Goal: Communication & Community: Share content

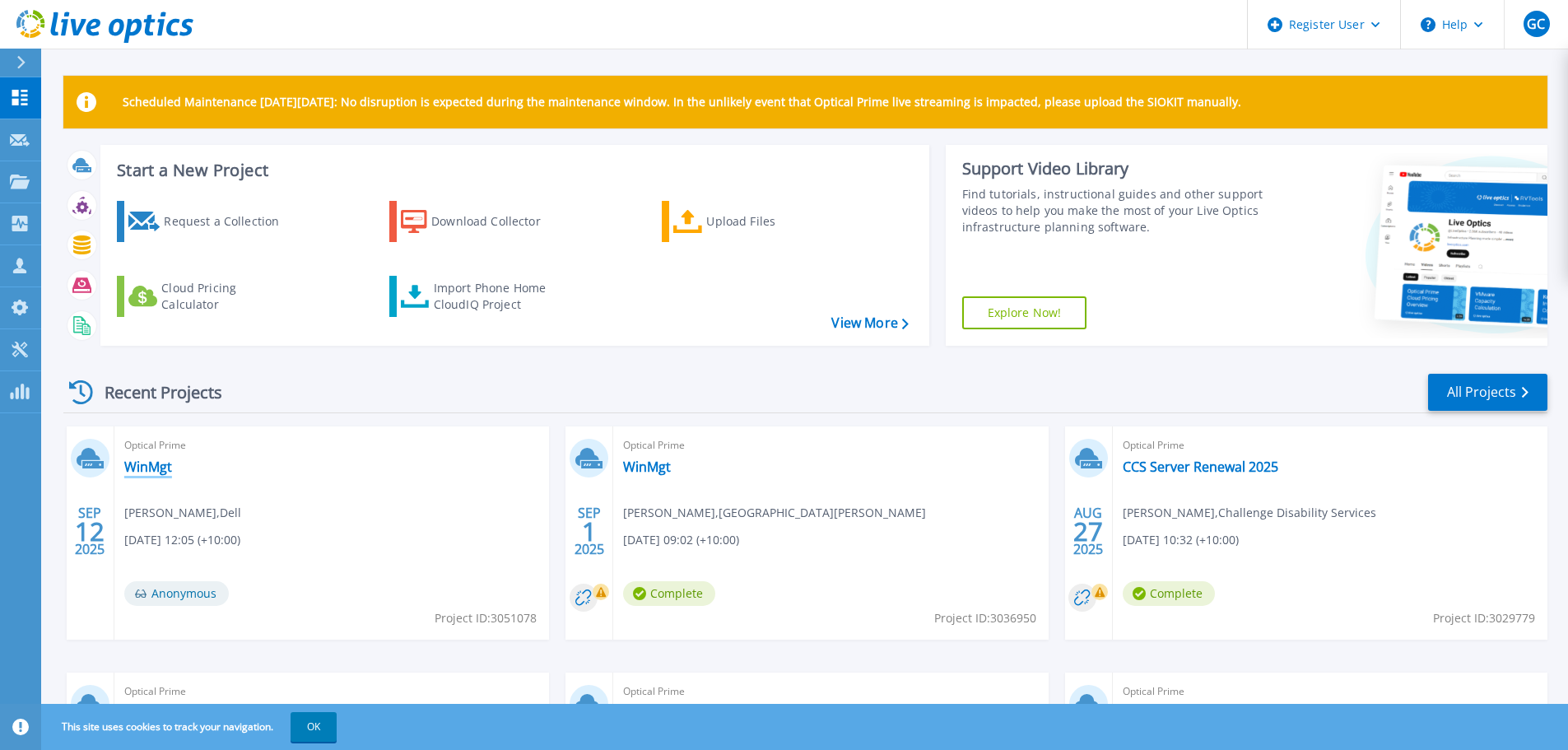
click at [154, 469] on link "WinMgt" at bounding box center [148, 467] width 48 height 17
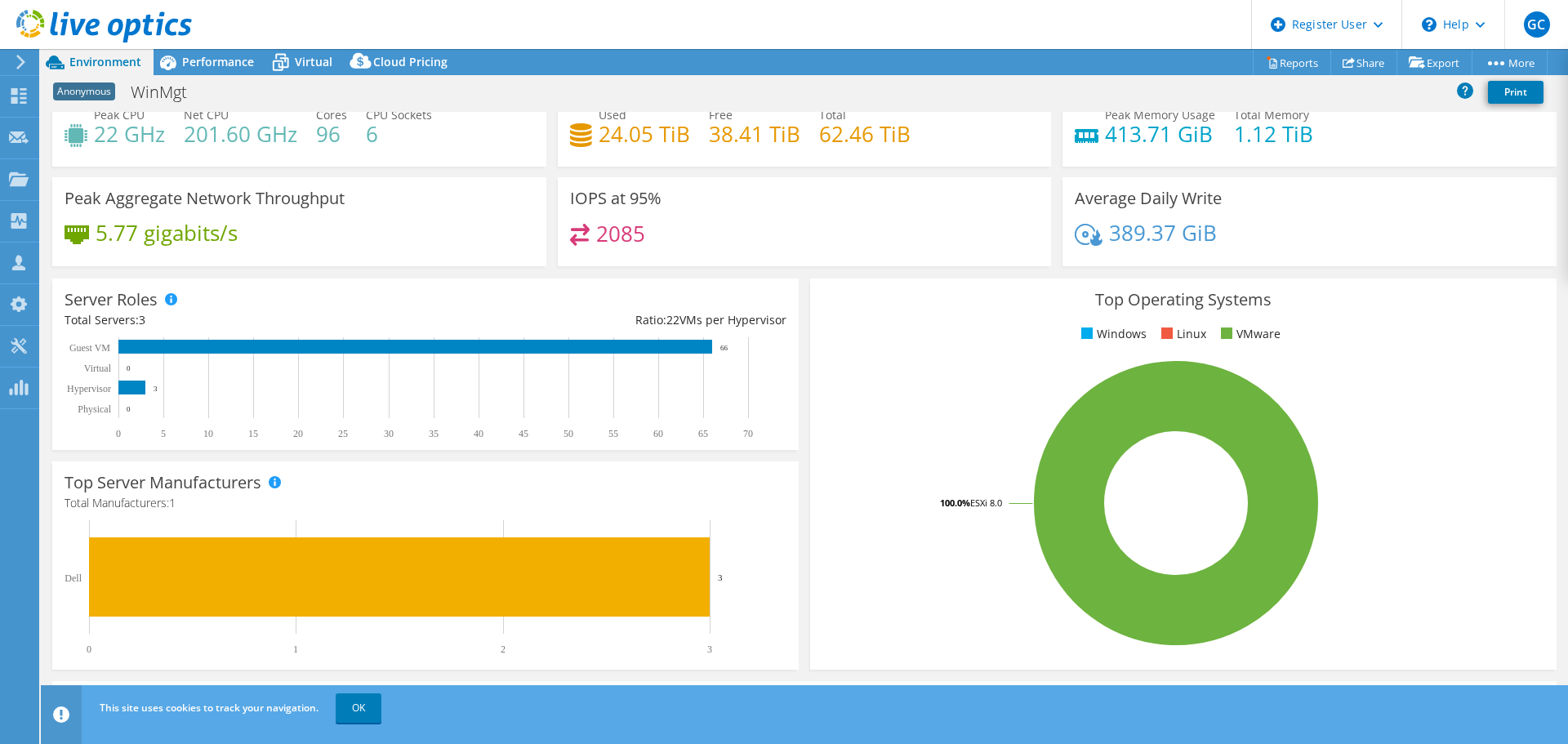
scroll to position [81, 0]
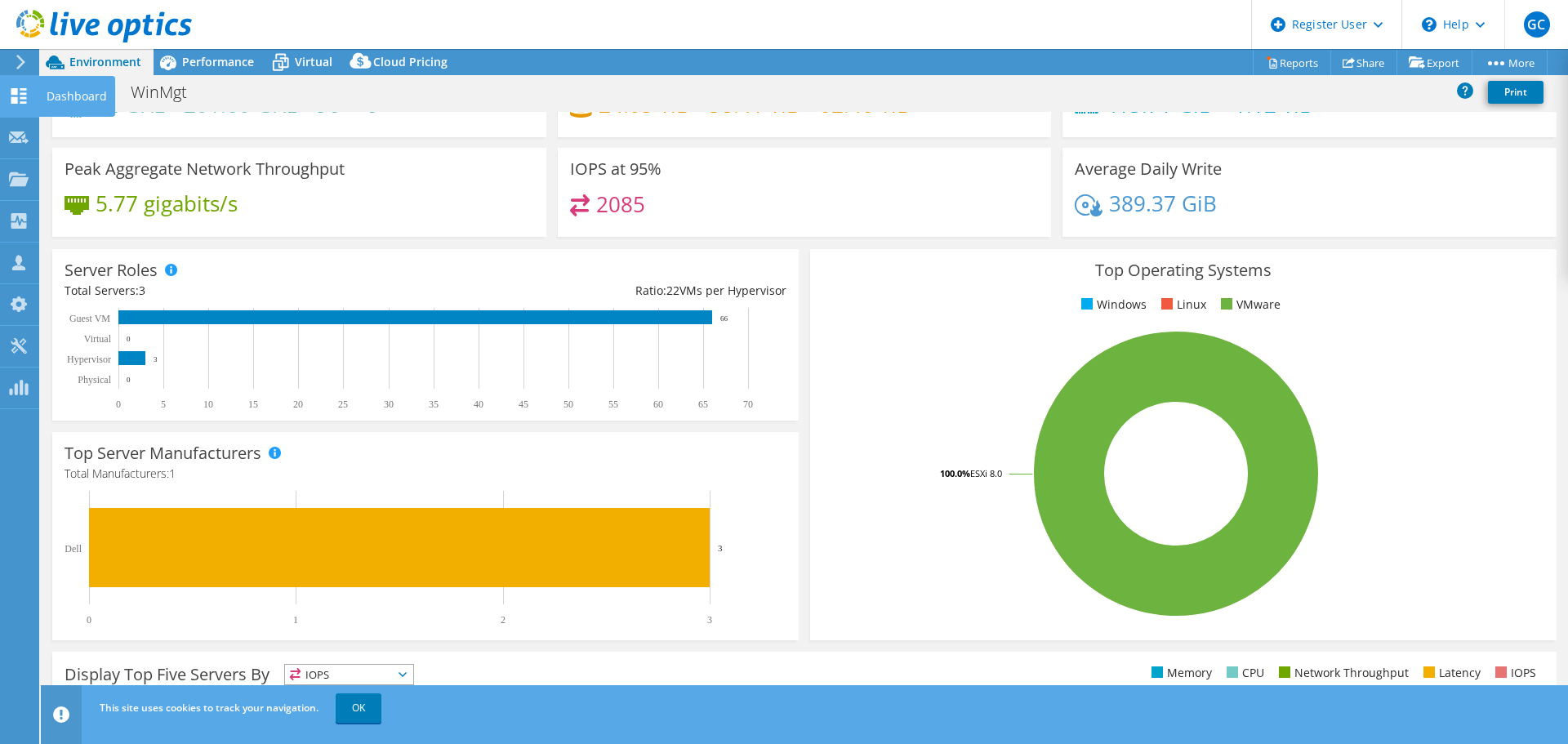
click at [18, 97] on icon at bounding box center [18, 96] width 19 height 15
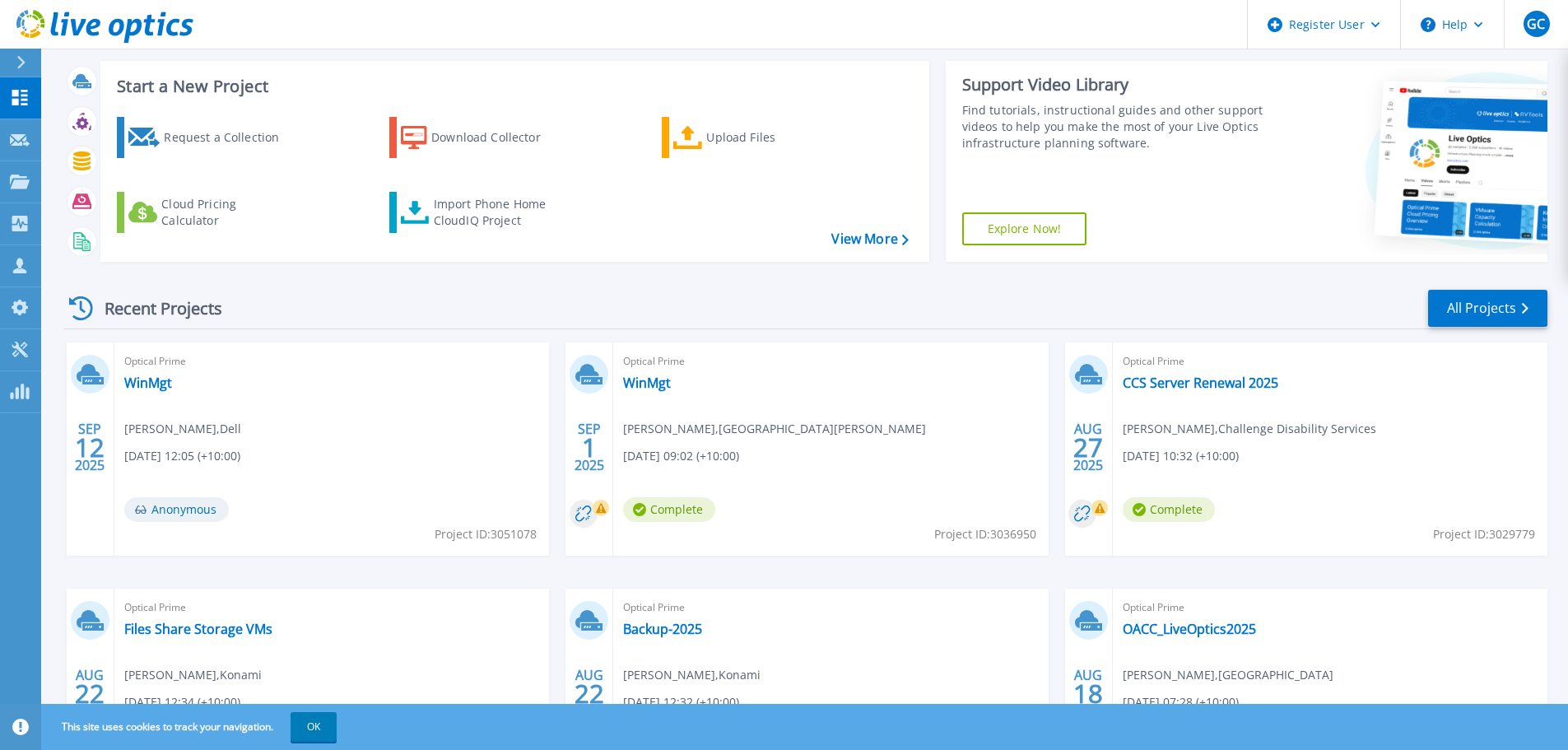
scroll to position [165, 0]
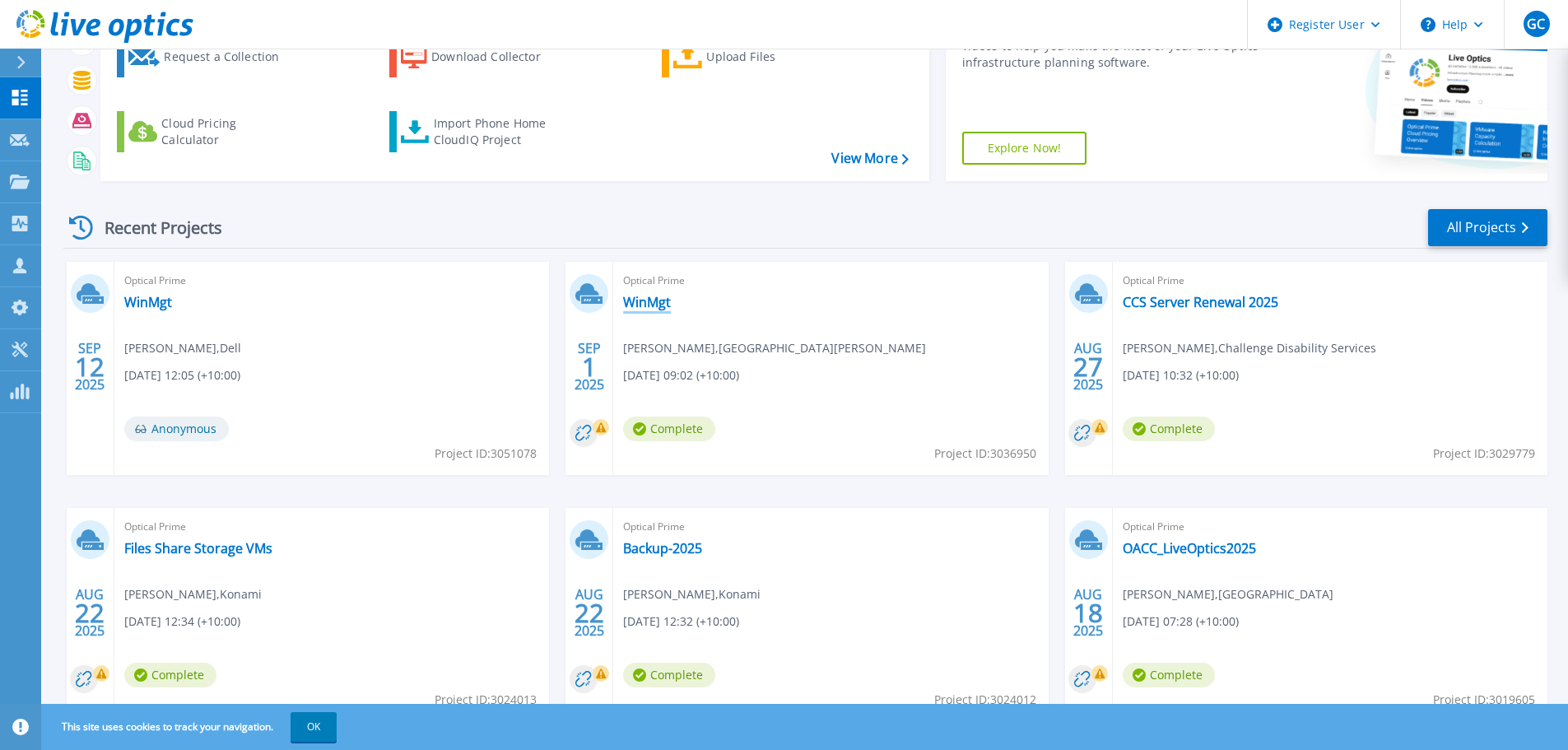
click at [653, 300] on link "WinMgt" at bounding box center [647, 302] width 48 height 17
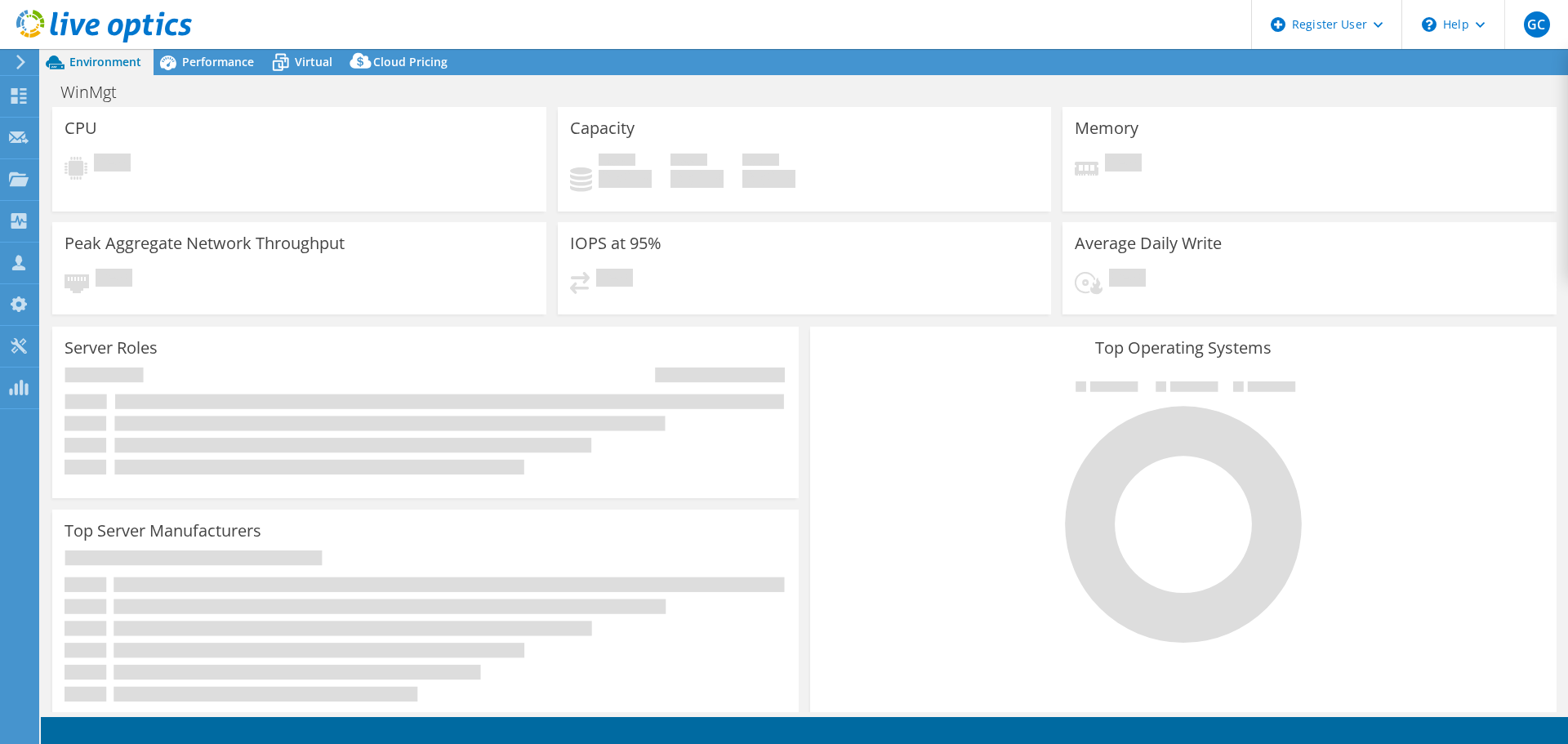
select select "USD"
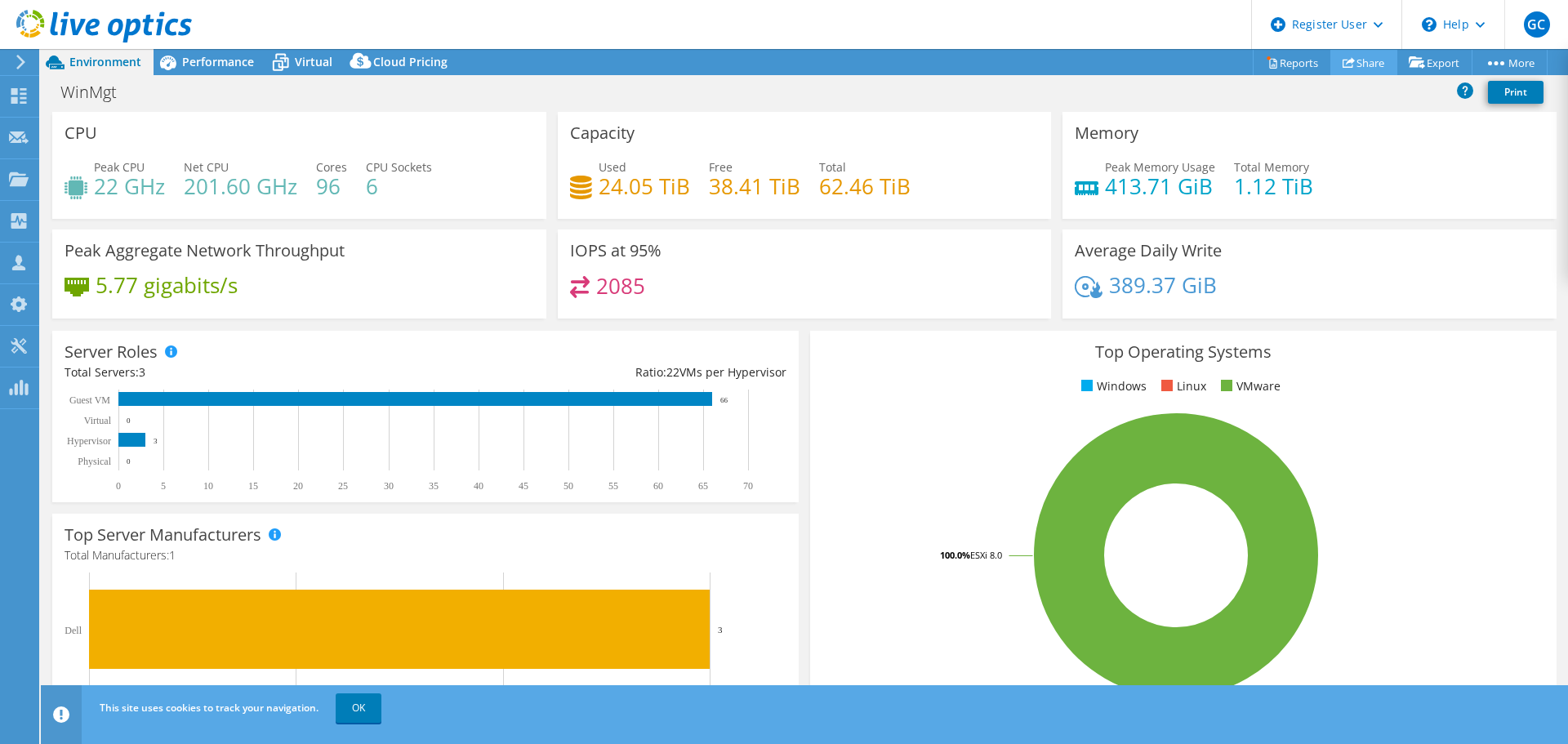
click at [1354, 58] on link "Share" at bounding box center [1363, 63] width 67 height 25
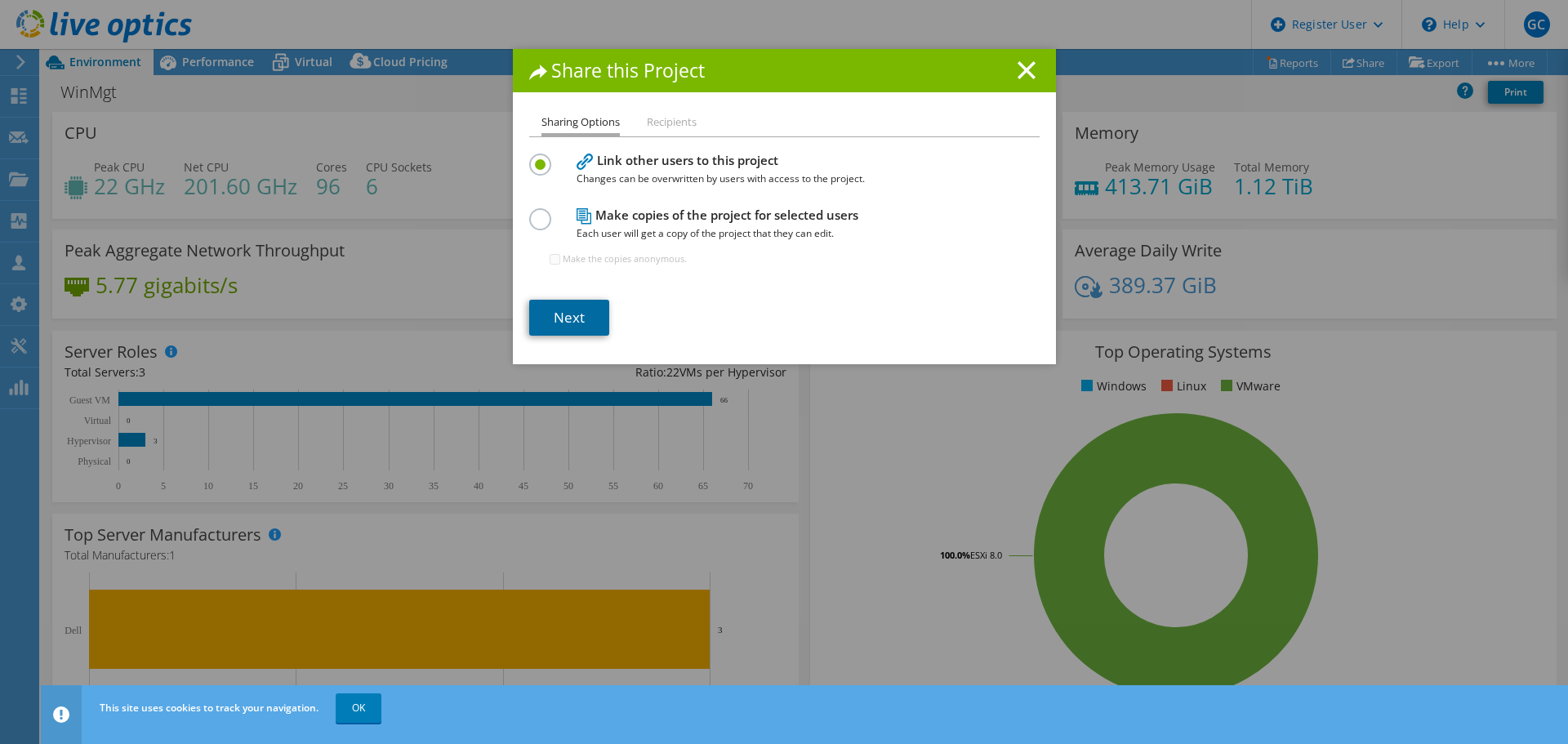
click at [571, 306] on link "Next" at bounding box center [569, 317] width 80 height 36
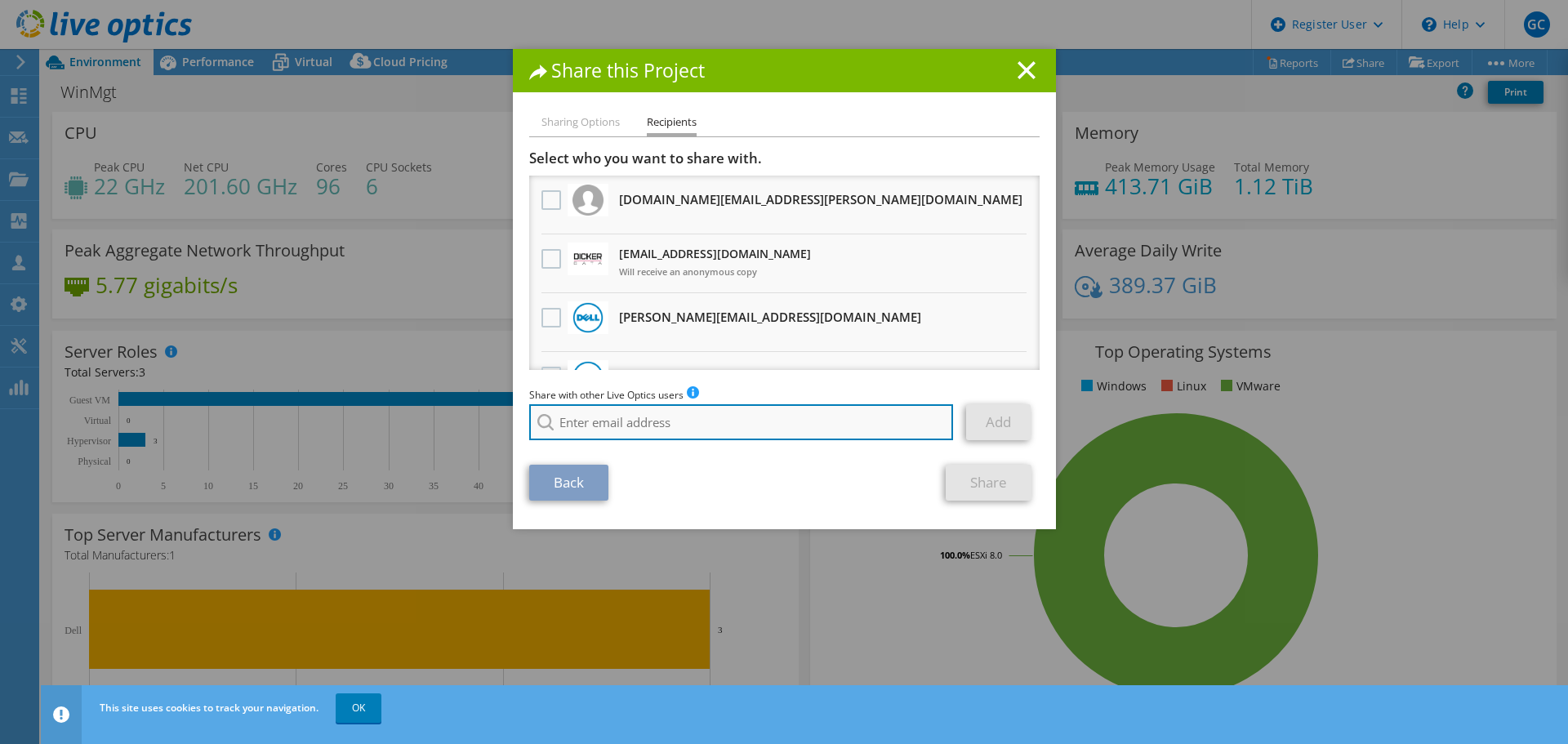
click at [607, 424] on input "search" at bounding box center [741, 421] width 424 height 36
click at [577, 421] on input "[PERSON_NAME]" at bounding box center [741, 421] width 424 height 36
drag, startPoint x: 666, startPoint y: 426, endPoint x: 522, endPoint y: 421, distance: 144.1
click at [522, 421] on div "Sharing Options Recipients Link other users to this project Changes can be over…" at bounding box center [785, 321] width 543 height 416
paste input ".[EMAIL_ADDRESS][DOMAIN_NAME]"
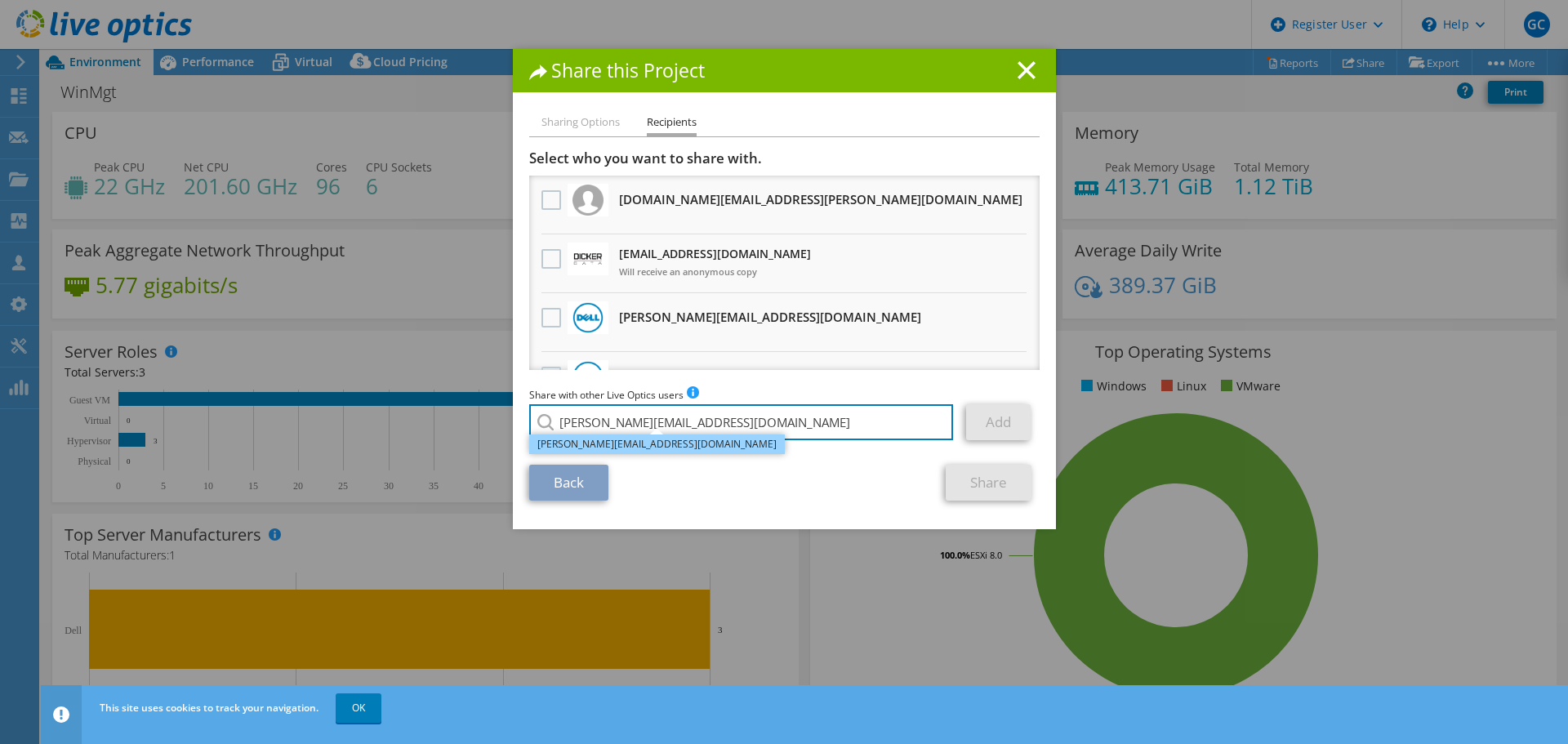
type input "[PERSON_NAME][EMAIL_ADDRESS][DOMAIN_NAME]"
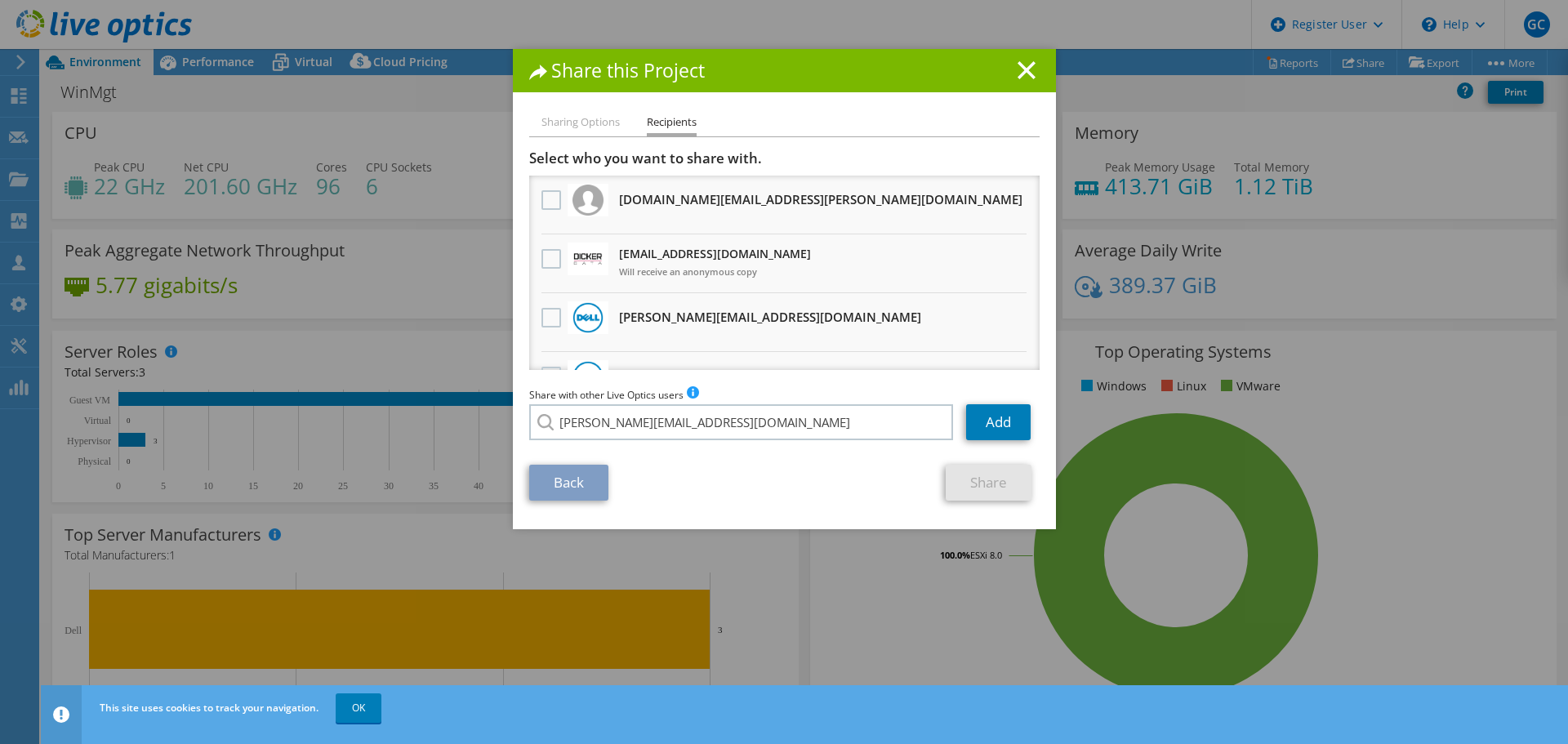
click at [573, 446] on div "Share with other Live Optics users Enter a single email address and click add. …" at bounding box center [785, 417] width 510 height 62
click at [993, 420] on link "Add" at bounding box center [999, 421] width 65 height 36
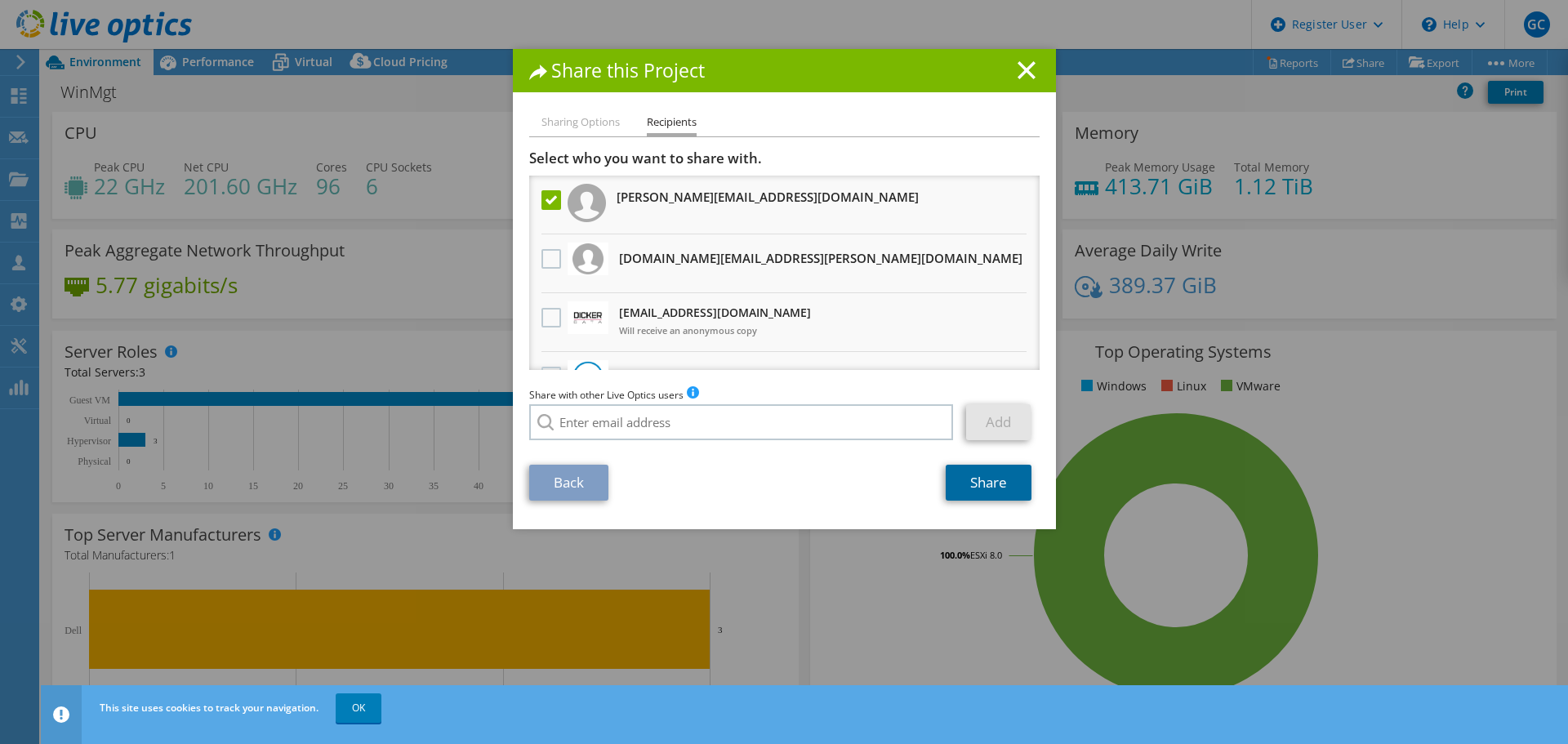
click at [985, 482] on link "Share" at bounding box center [988, 482] width 86 height 36
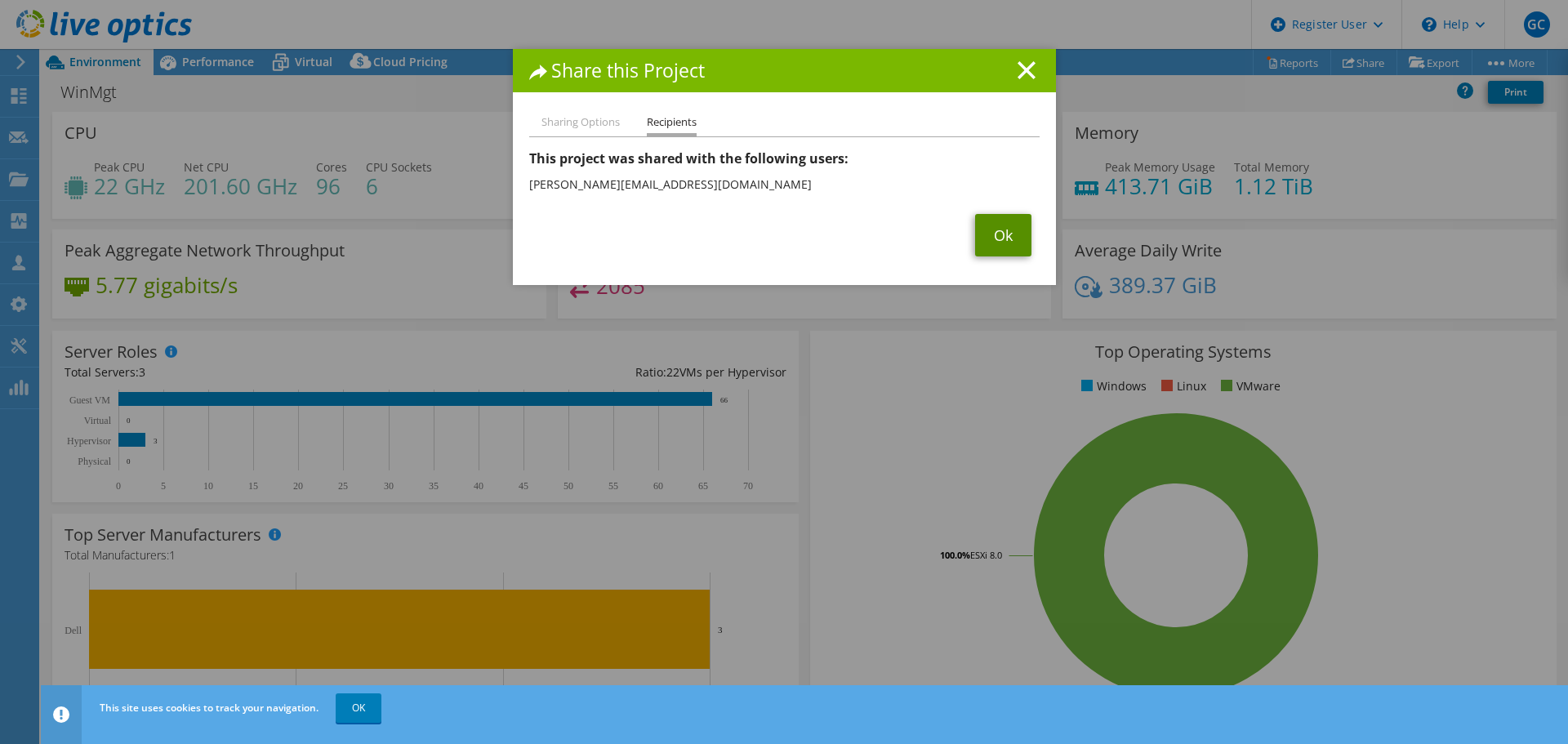
click at [1011, 240] on link "Ok" at bounding box center [1003, 235] width 56 height 43
